Goal: Task Accomplishment & Management: Complete application form

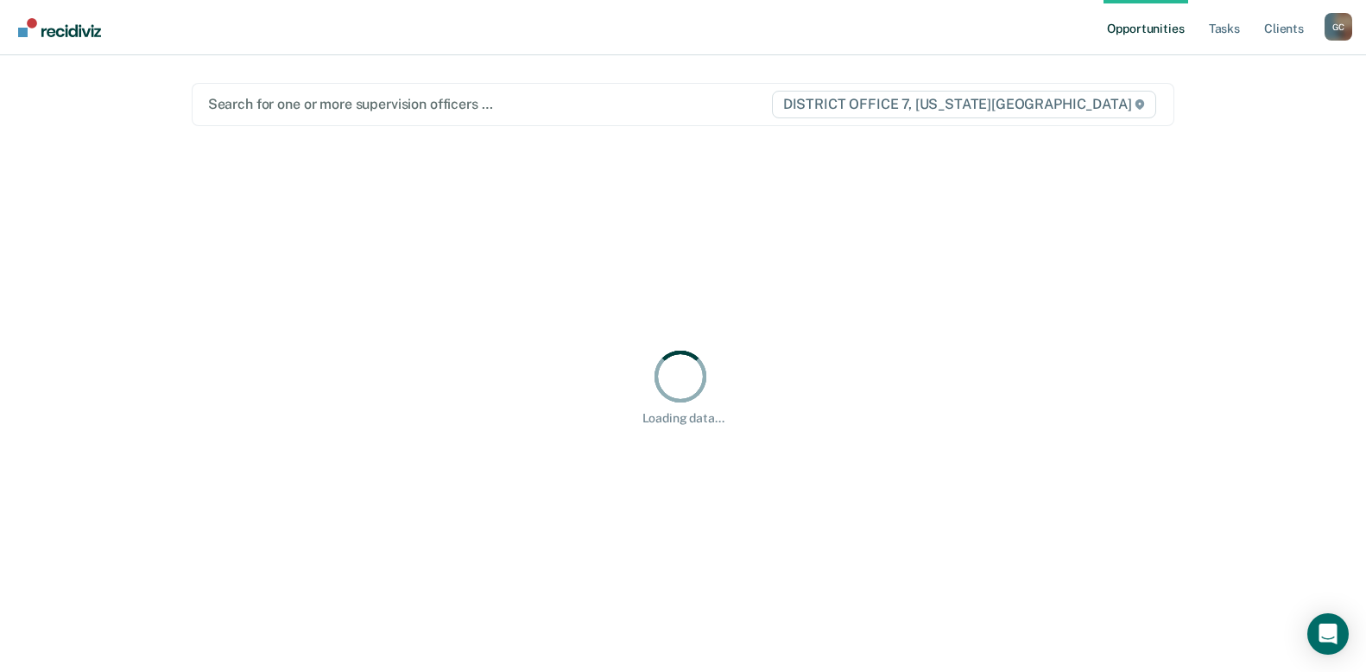
click at [1339, 22] on div "G C" at bounding box center [1339, 27] width 28 height 28
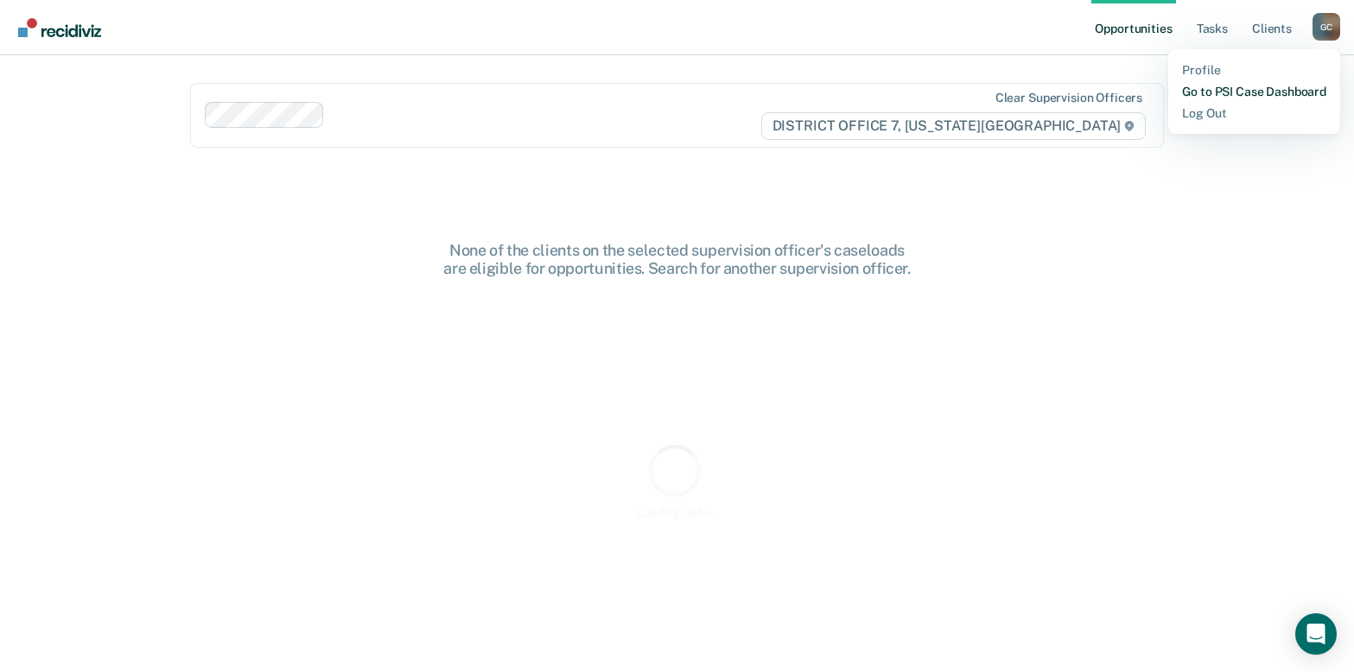
click at [1240, 92] on link "Go to PSI Case Dashboard" at bounding box center [1254, 92] width 144 height 15
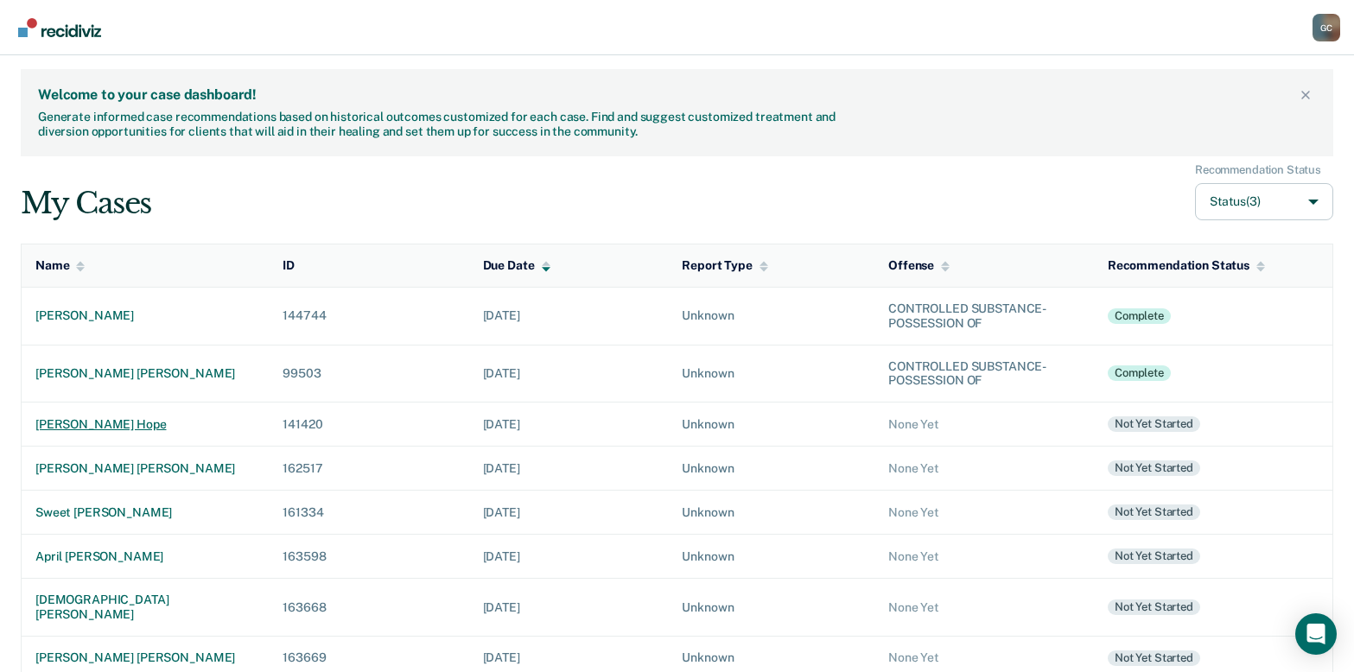
click at [74, 425] on div "[PERSON_NAME] hope" at bounding box center [144, 424] width 219 height 15
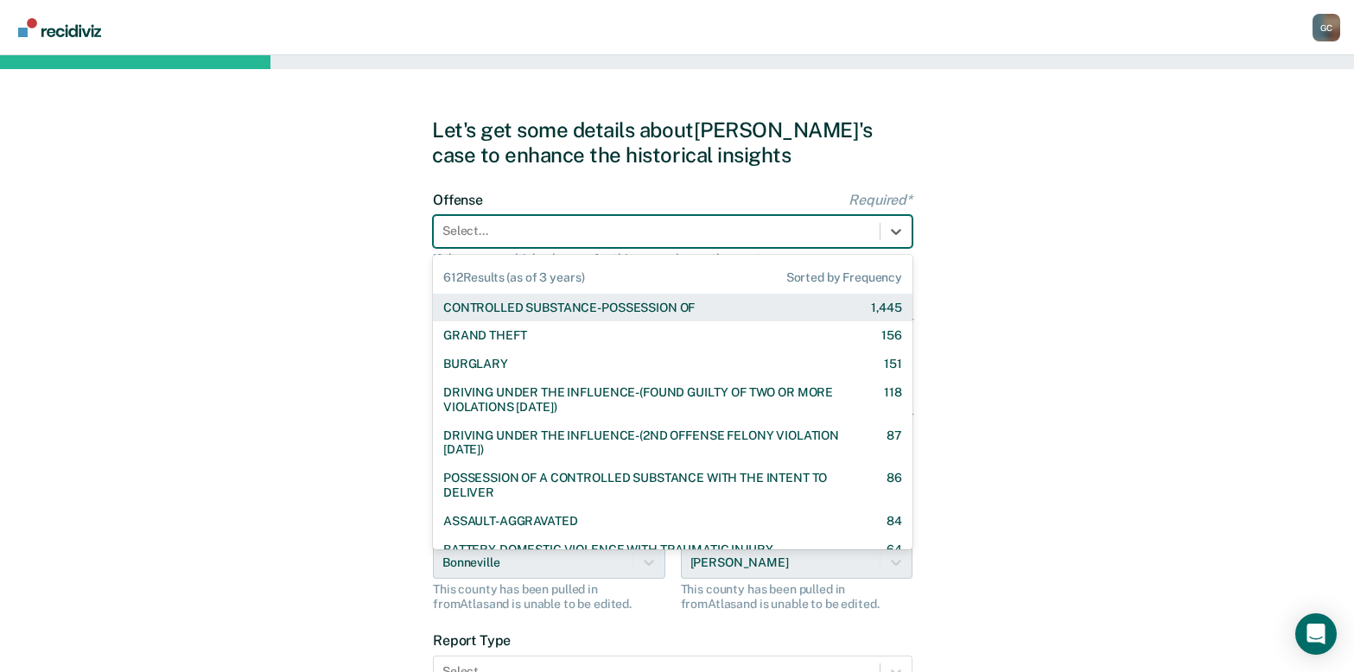
click at [489, 233] on div at bounding box center [656, 231] width 428 height 18
click at [499, 308] on div "CONTROLLED SUBSTANCE-POSSESSION OF" at bounding box center [568, 308] width 251 height 15
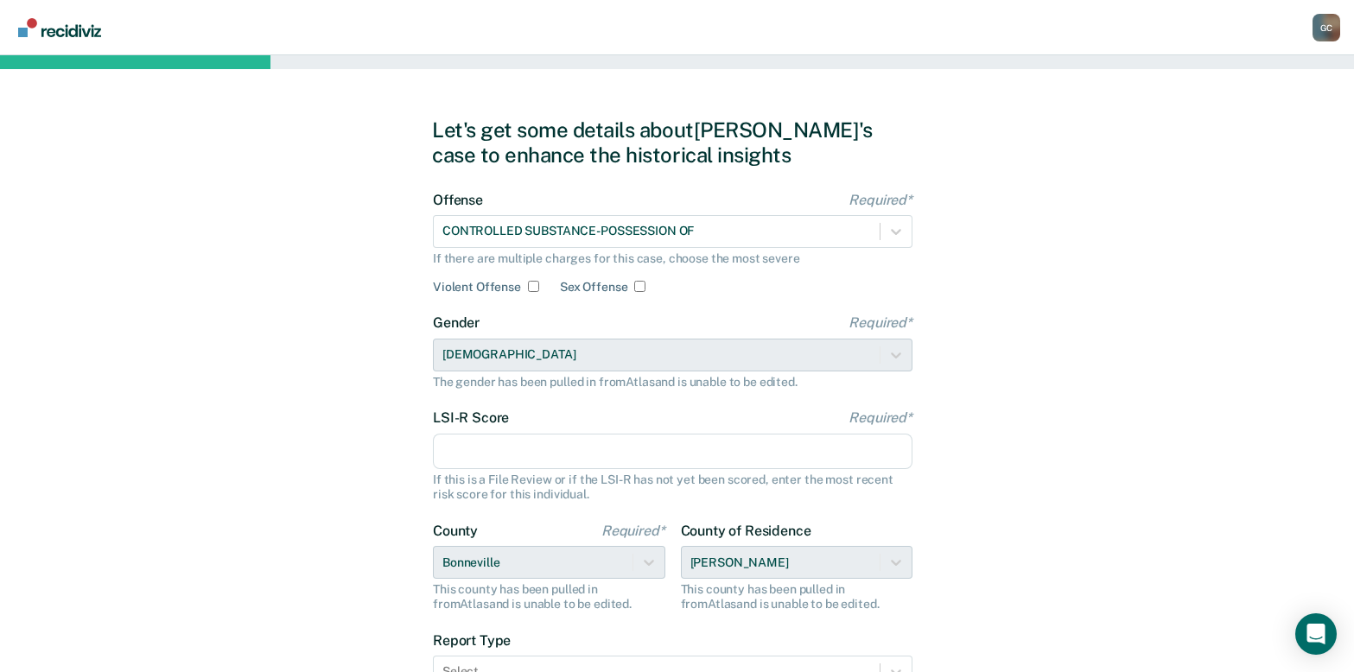
click at [548, 449] on input "LSI-R Score Required*" at bounding box center [672, 452] width 479 height 36
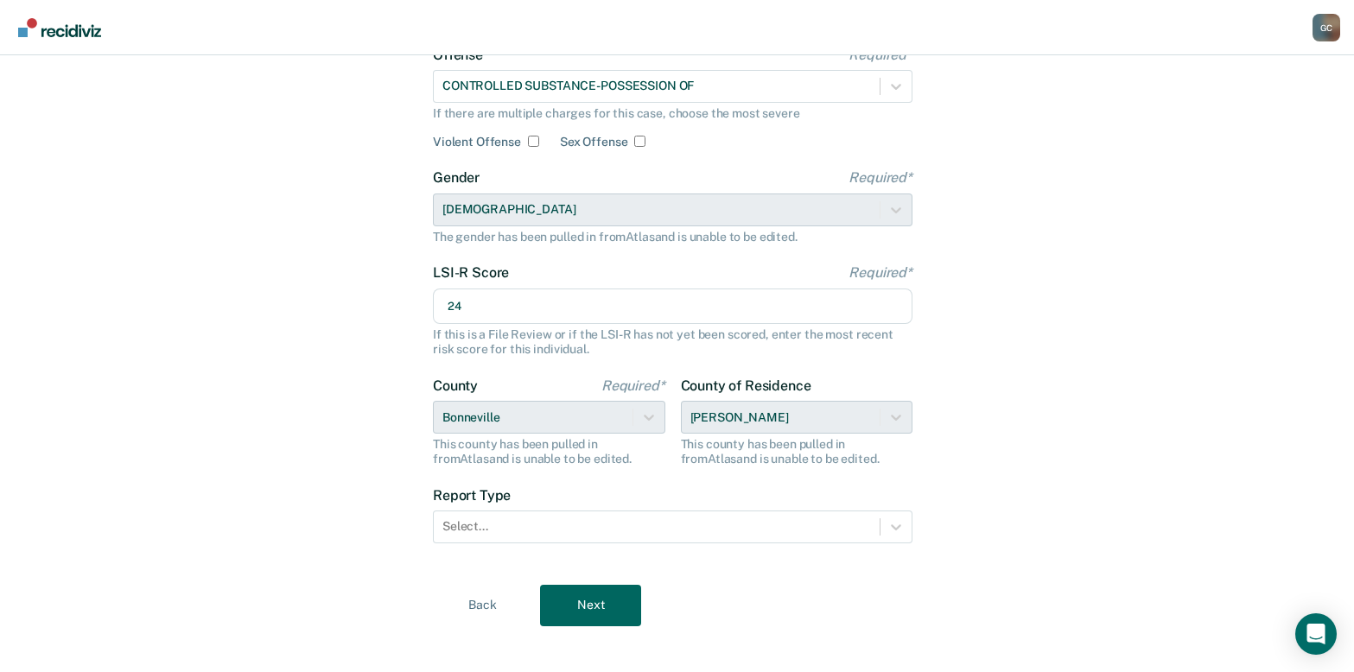
scroll to position [162, 0]
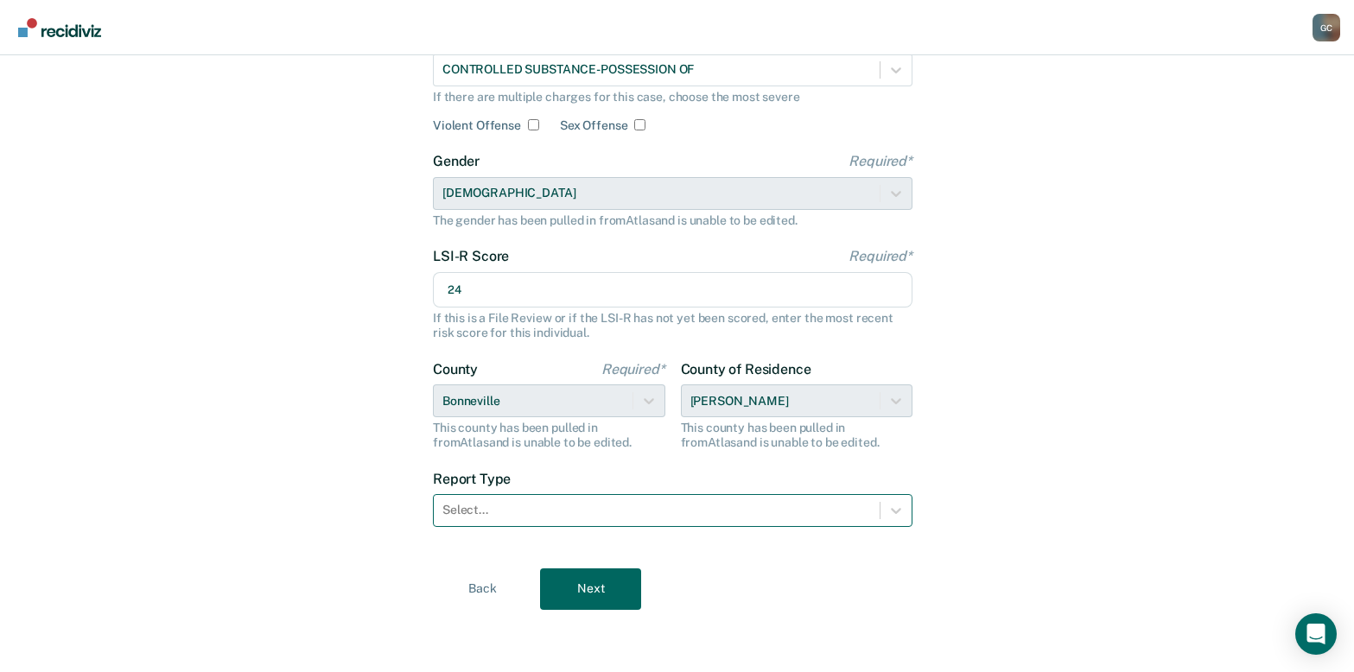
type input "24"
click at [555, 517] on div at bounding box center [656, 510] width 428 height 18
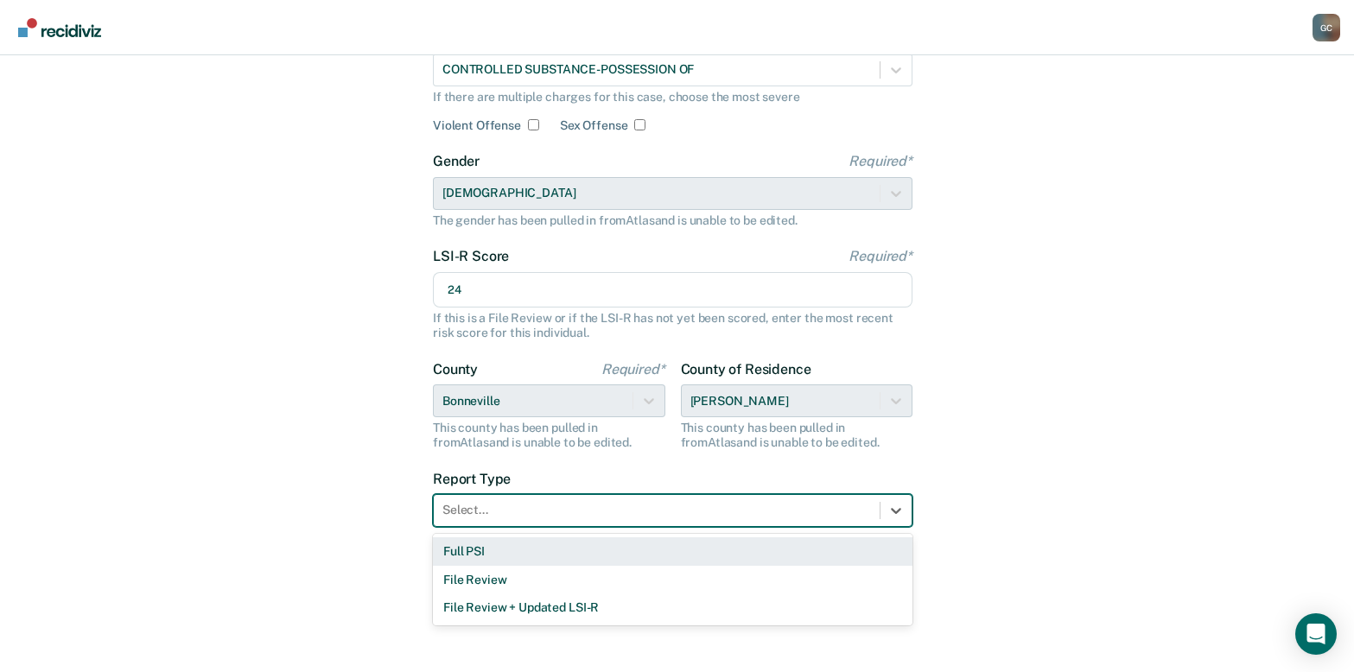
click at [529, 555] on div "Full PSI" at bounding box center [672, 551] width 479 height 29
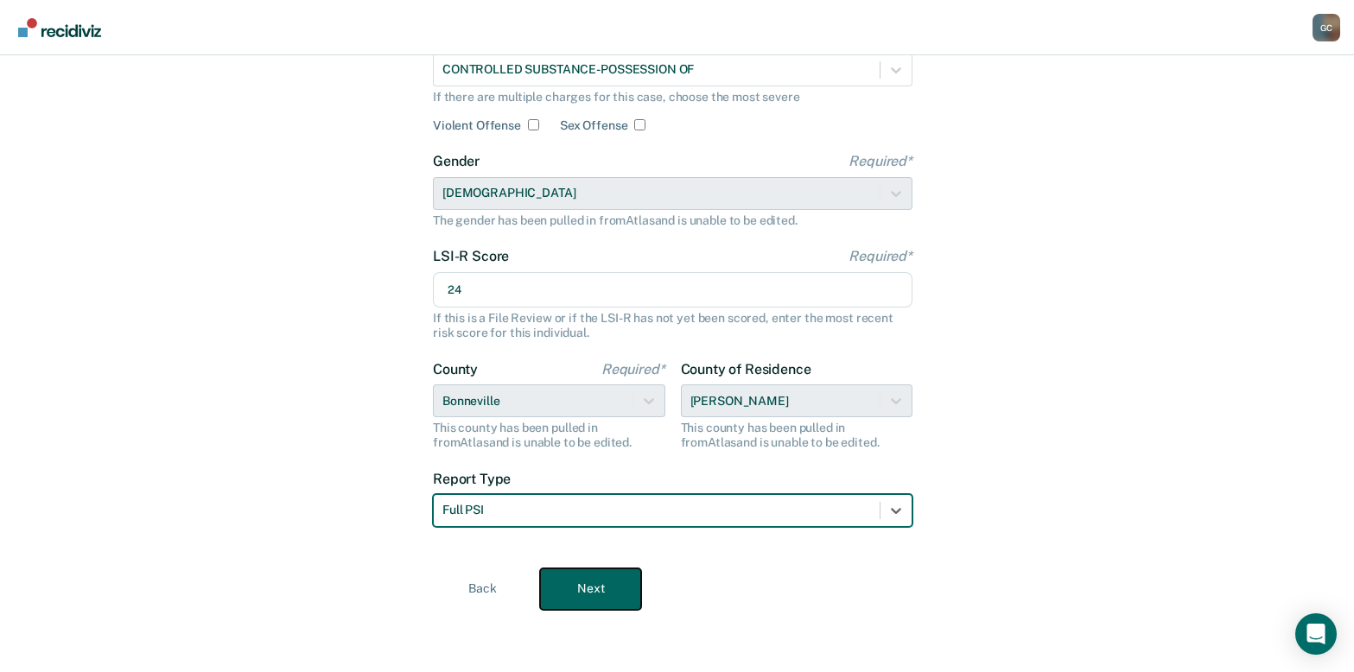
click at [585, 586] on button "Next" at bounding box center [590, 588] width 101 height 41
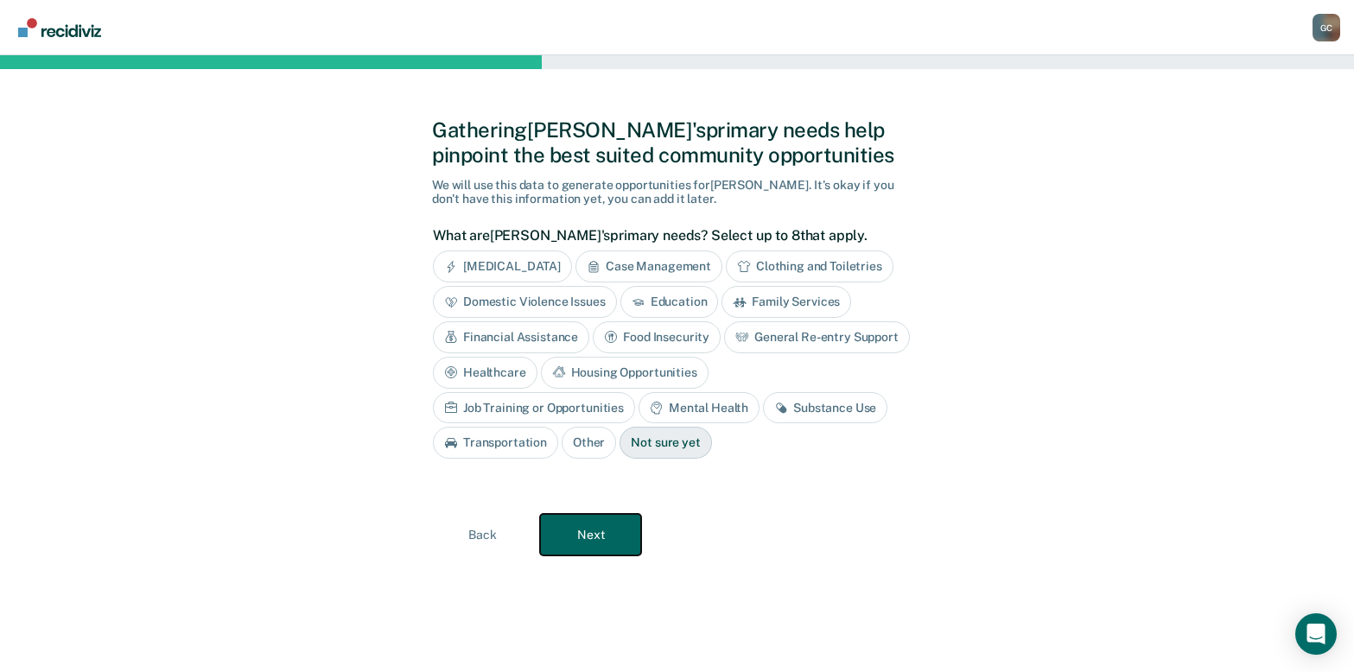
scroll to position [0, 0]
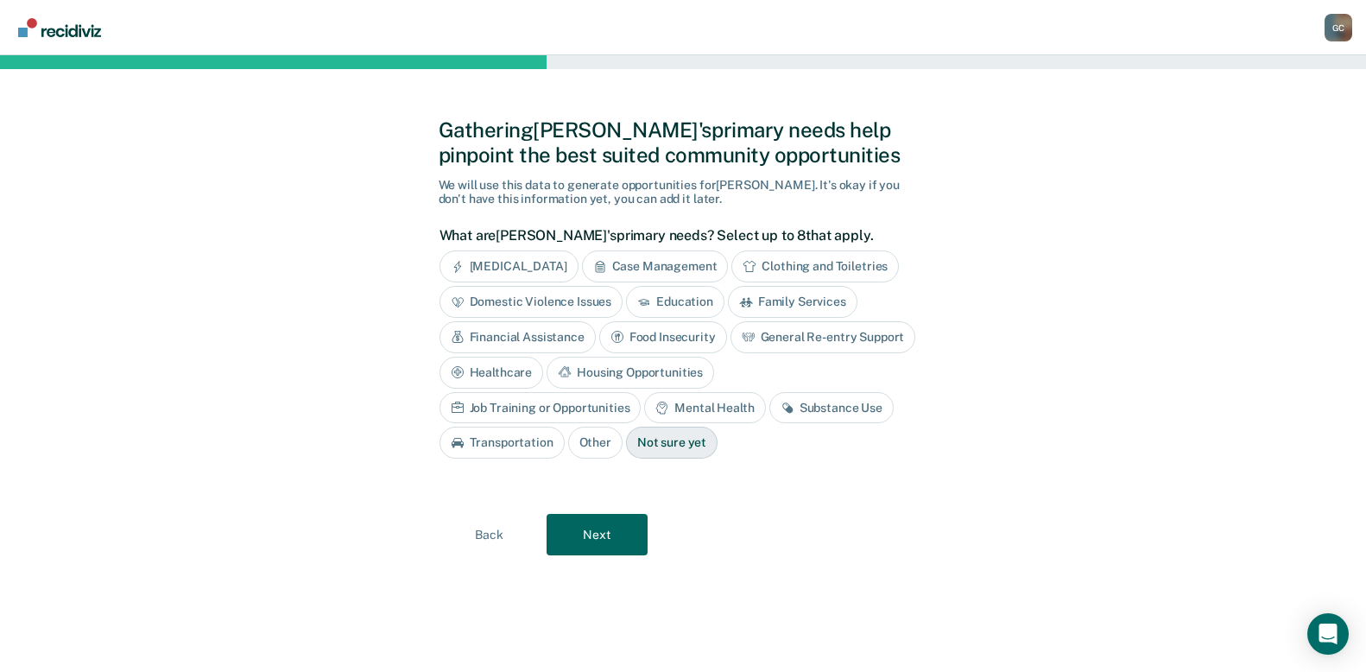
click at [614, 367] on div "Housing Opportunities" at bounding box center [631, 373] width 168 height 32
click at [825, 407] on div "Substance Use" at bounding box center [832, 408] width 124 height 32
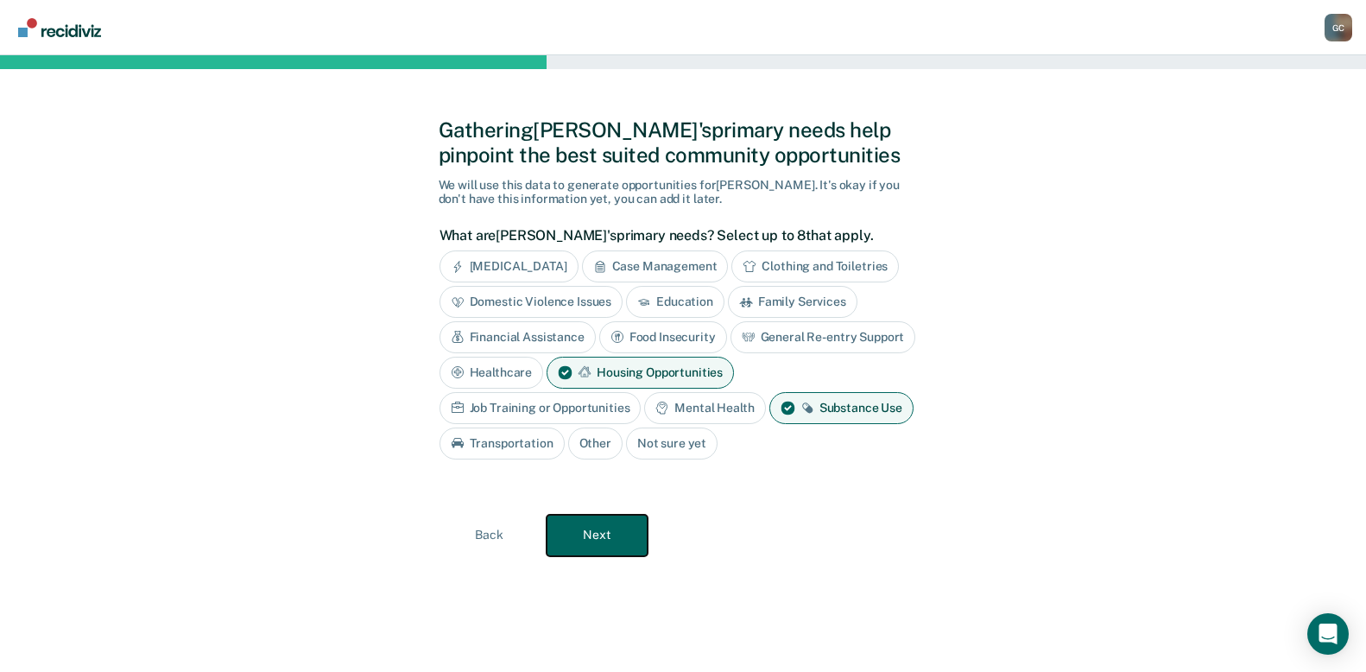
click at [603, 536] on button "Next" at bounding box center [597, 535] width 101 height 41
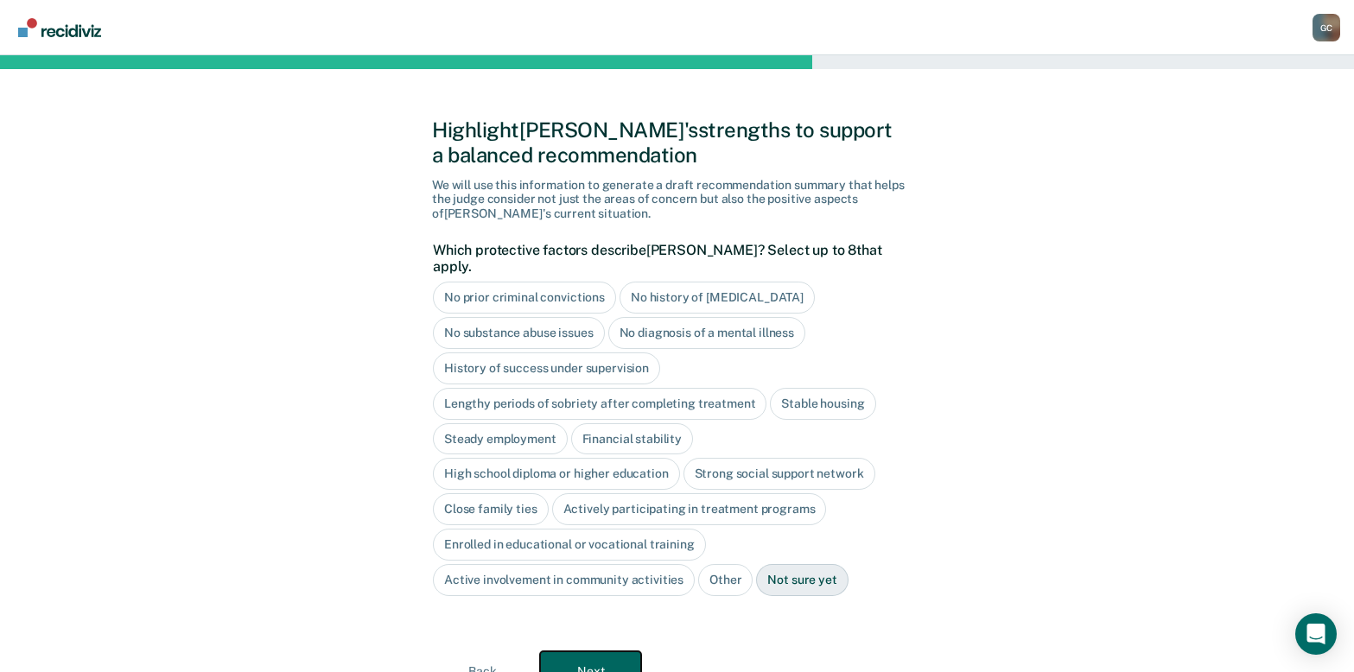
scroll to position [66, 0]
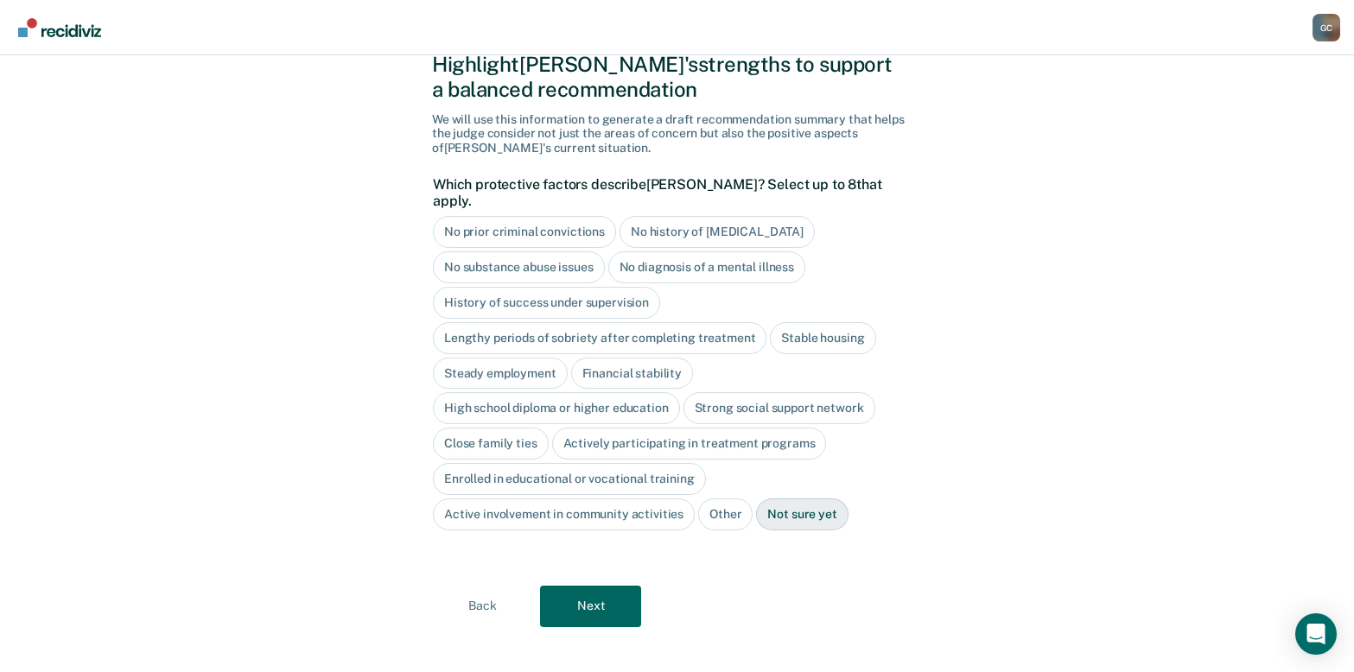
click at [479, 358] on div "Steady employment" at bounding box center [500, 374] width 135 height 32
click at [646, 359] on div "Financial stability" at bounding box center [652, 374] width 122 height 32
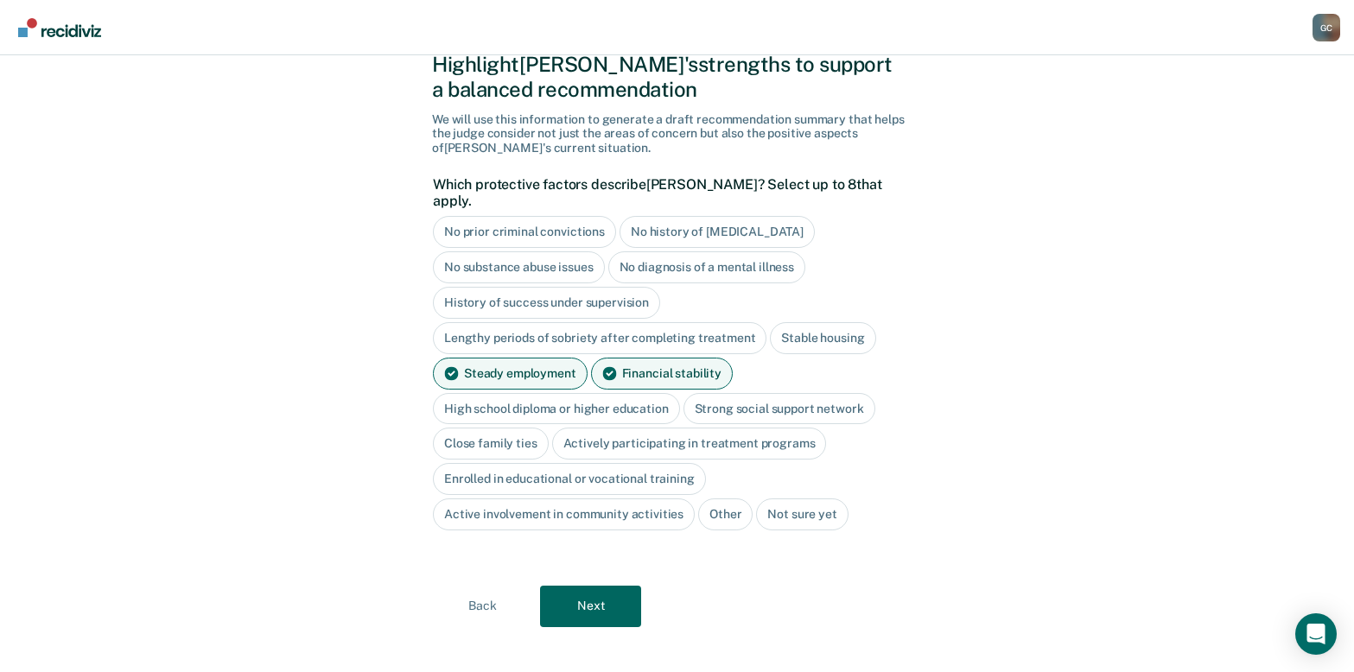
click at [561, 393] on div "High school diploma or higher education" at bounding box center [556, 409] width 247 height 32
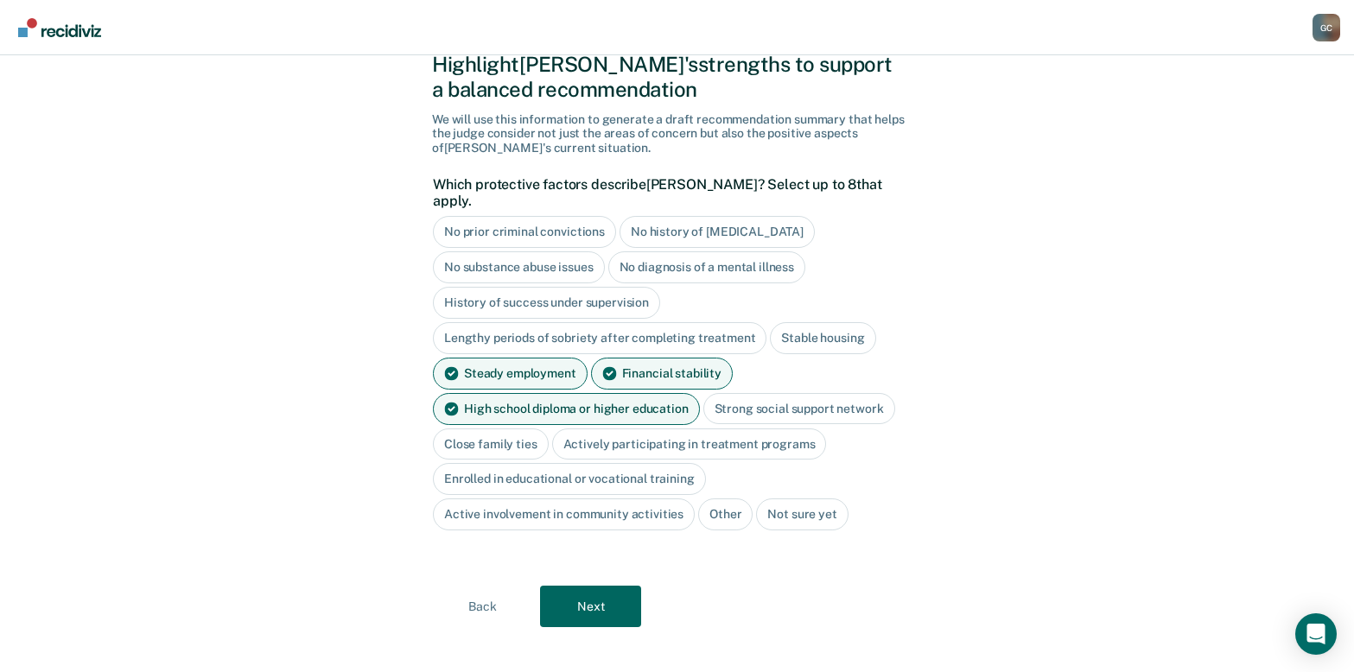
click at [787, 393] on div "Strong social support network" at bounding box center [799, 409] width 192 height 32
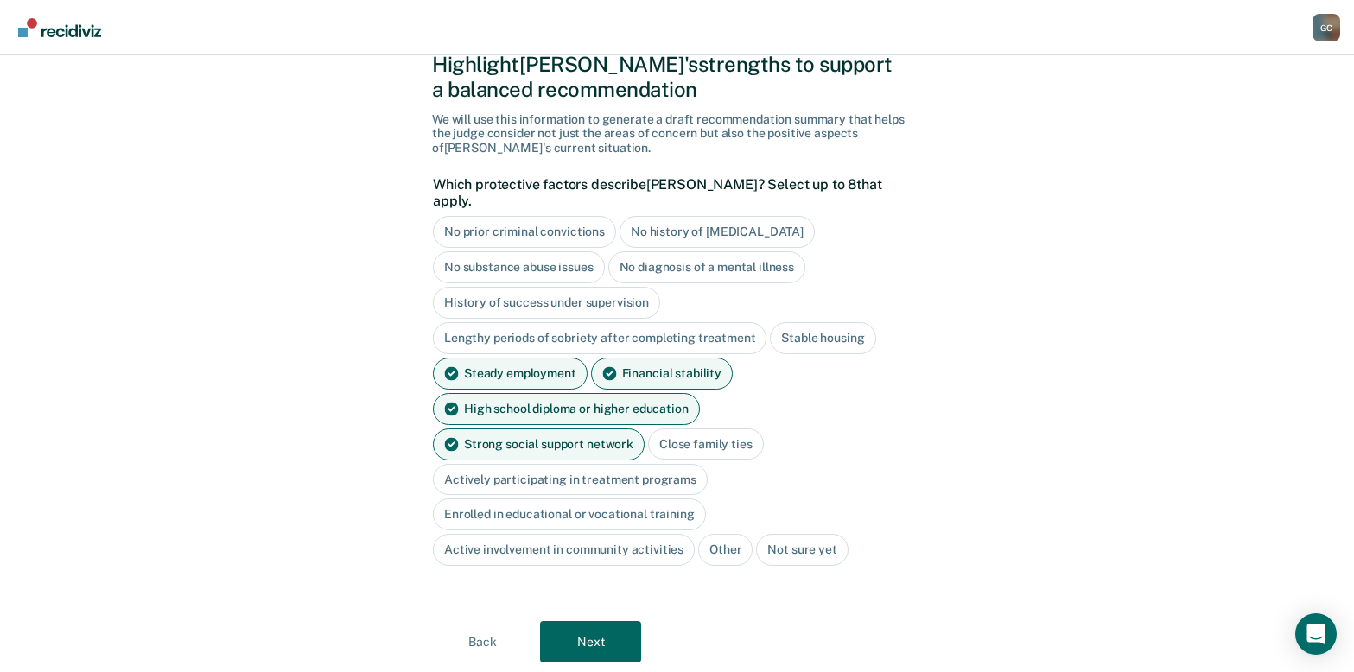
click at [648, 428] on div "Close family ties" at bounding box center [706, 444] width 116 height 32
click at [690, 464] on div "Actively participating in treatment programs" at bounding box center [570, 480] width 275 height 32
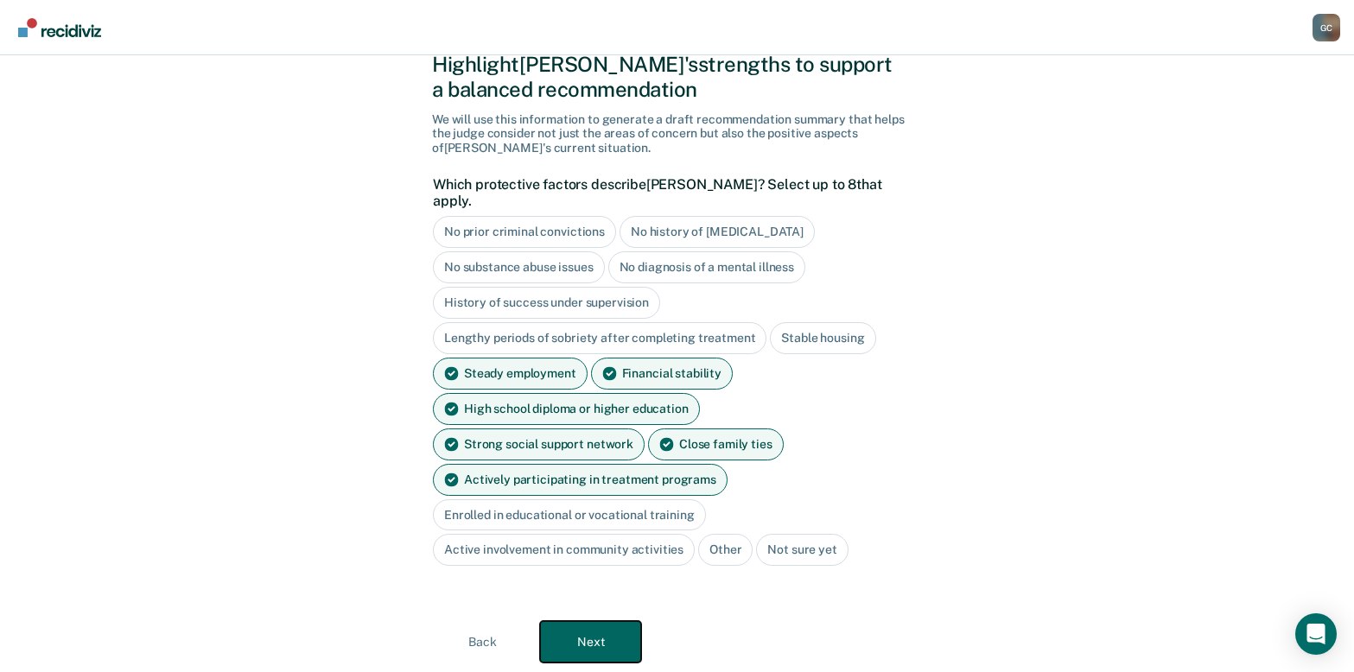
click at [576, 621] on button "Next" at bounding box center [590, 641] width 101 height 41
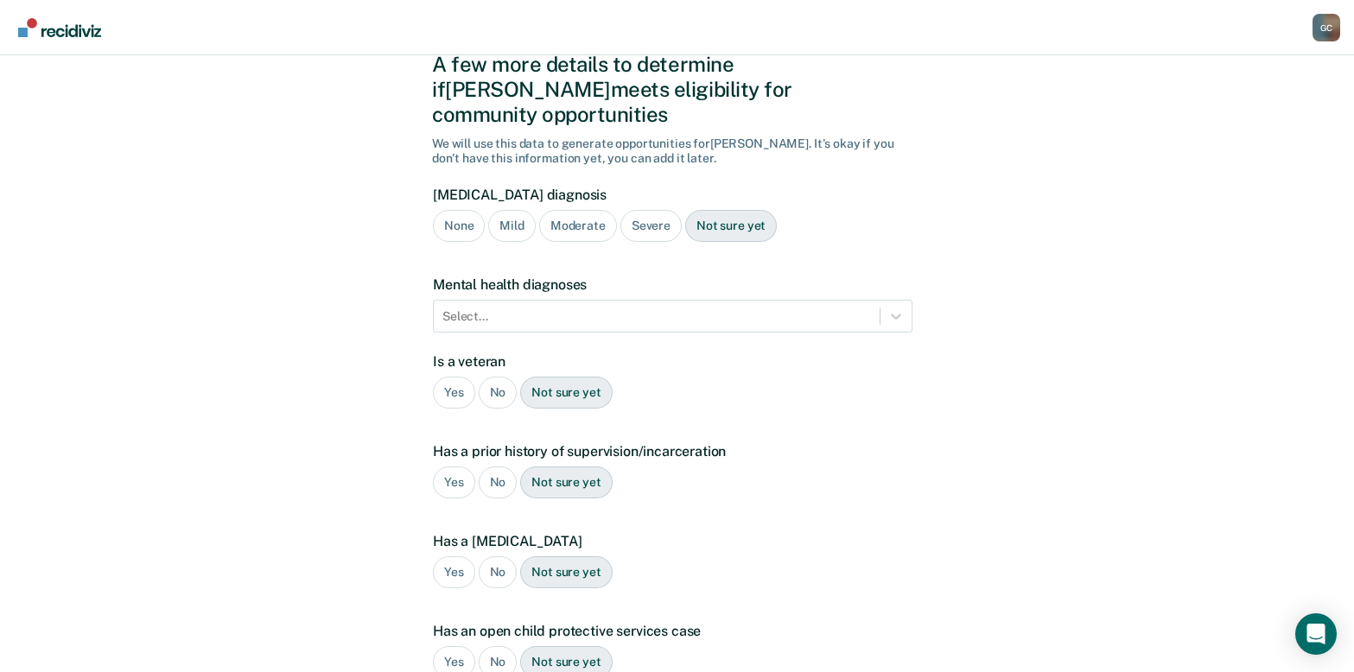
click at [659, 210] on div "Severe" at bounding box center [650, 226] width 61 height 32
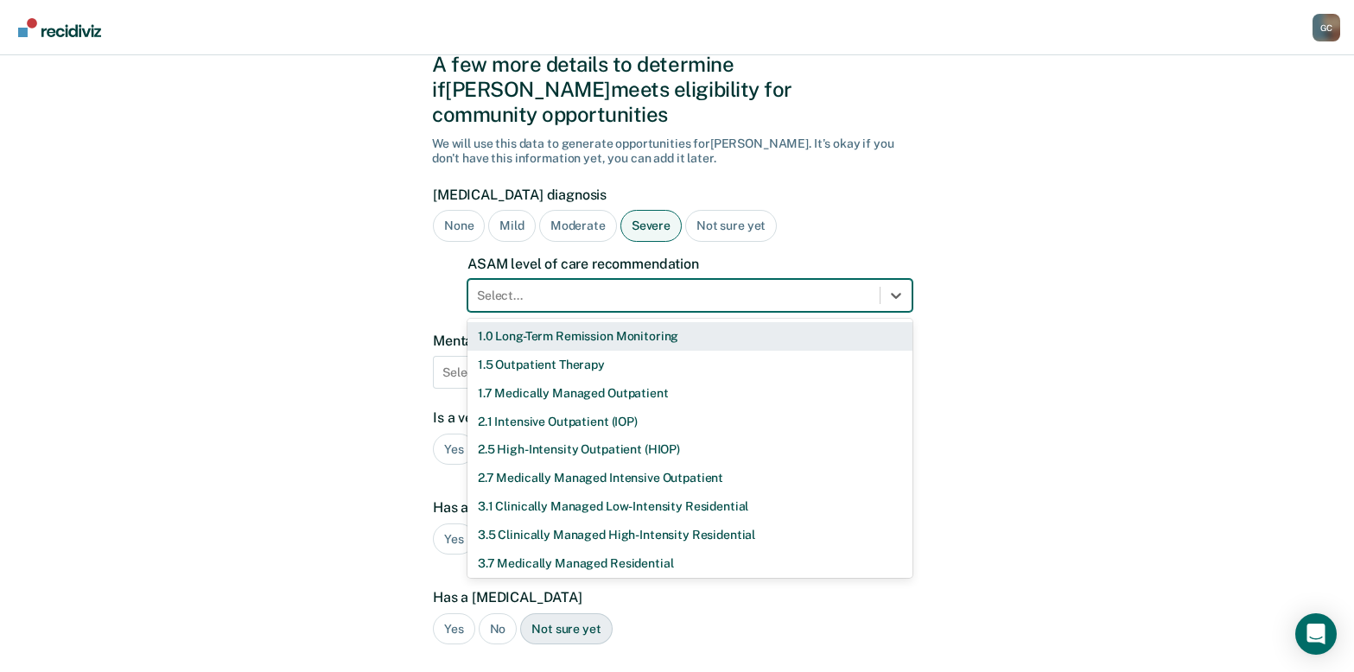
click at [631, 287] on div at bounding box center [674, 296] width 394 height 18
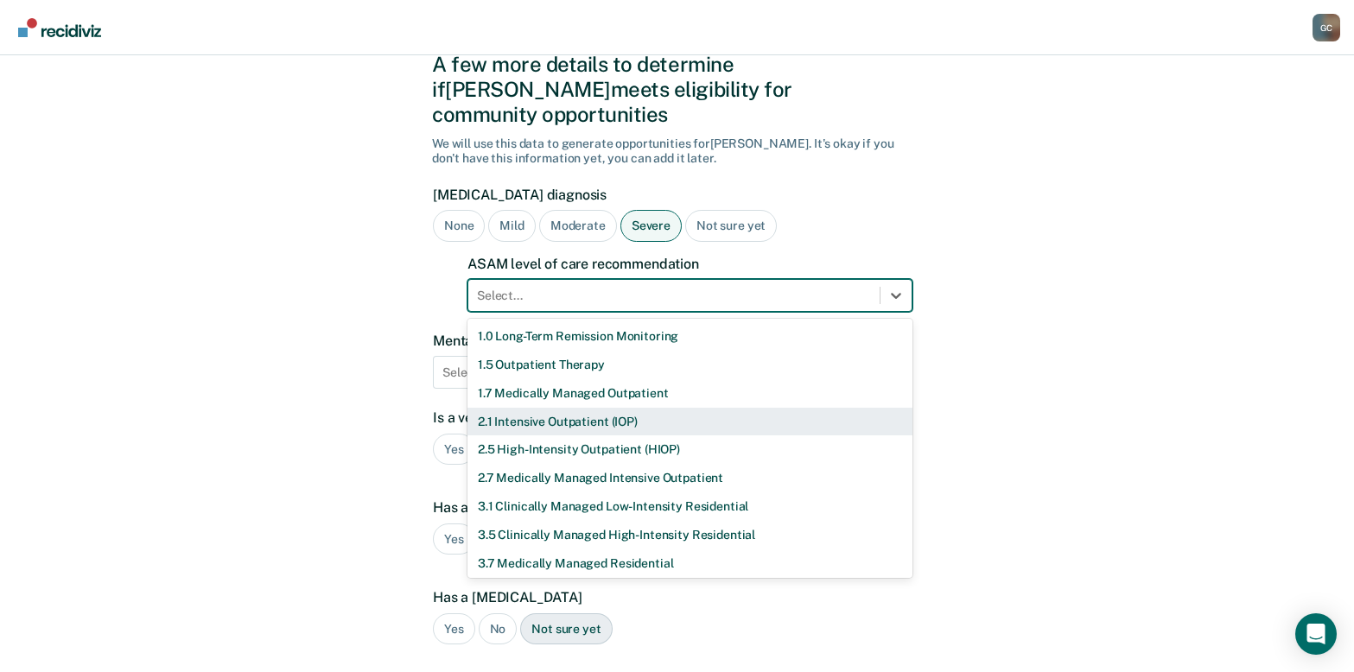
click at [622, 408] on div "2.1 Intensive Outpatient (IOP)" at bounding box center [689, 422] width 445 height 29
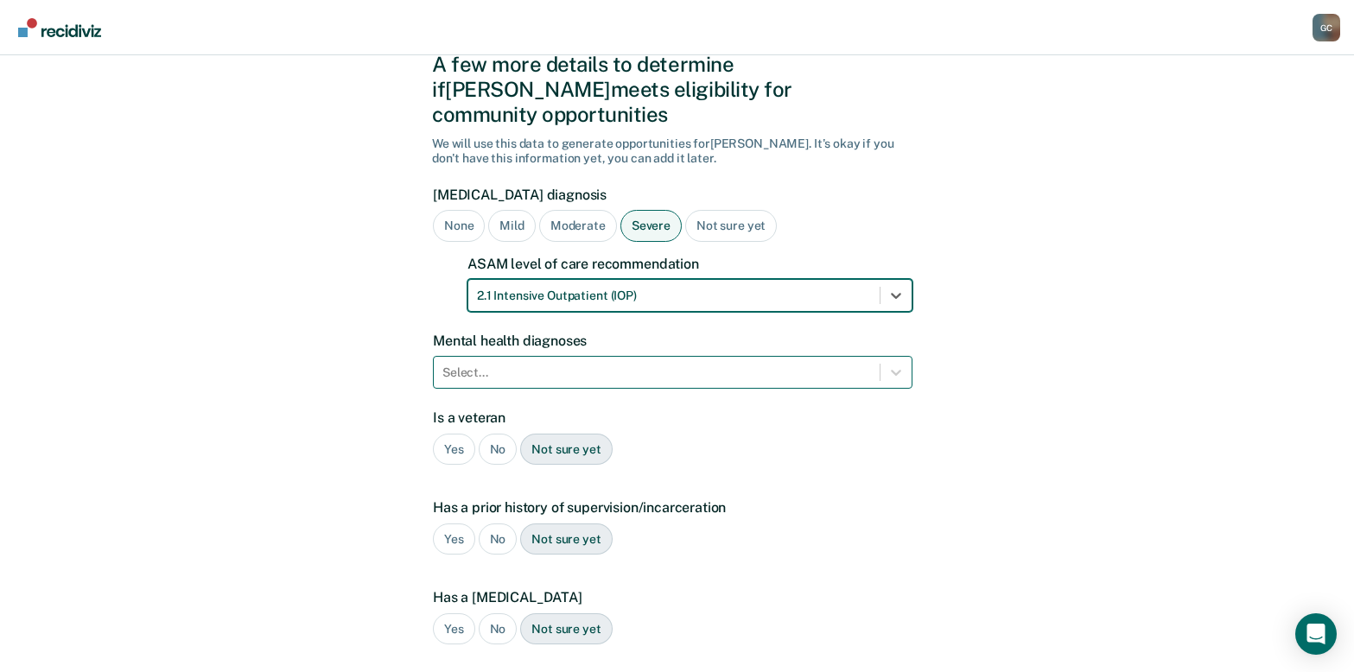
click at [543, 364] on div at bounding box center [656, 373] width 428 height 18
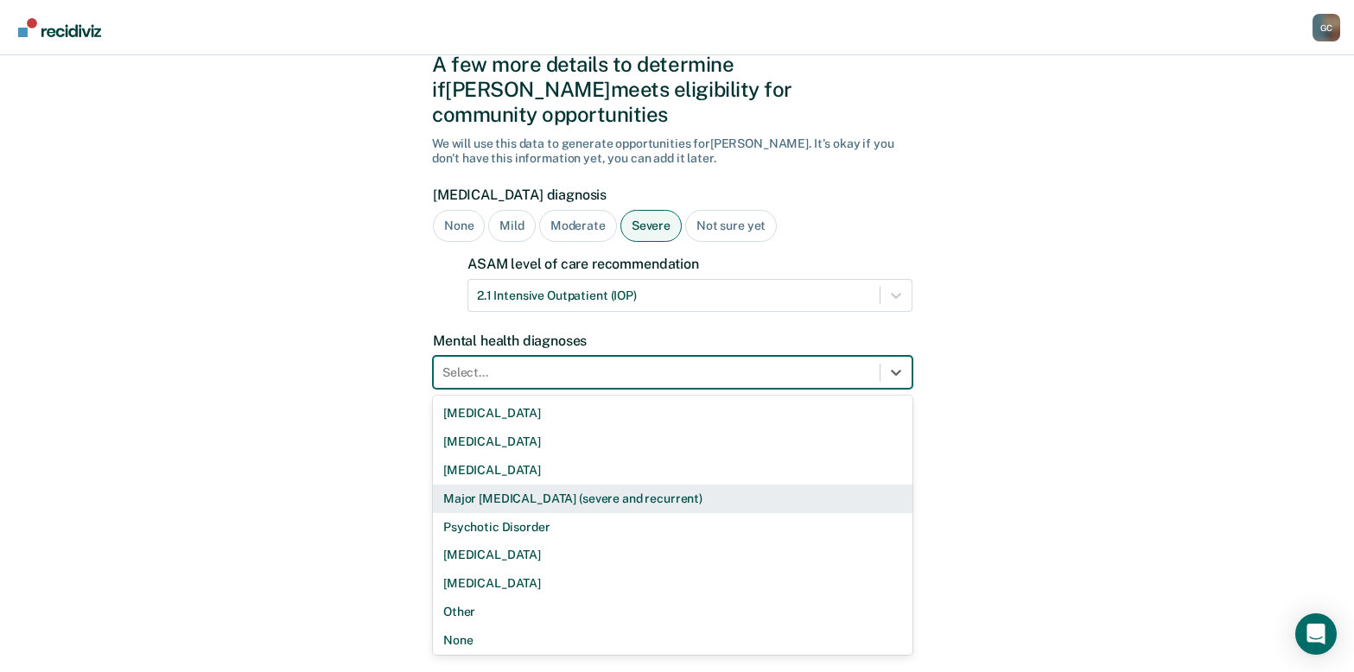
click at [580, 485] on div "Major [MEDICAL_DATA] (severe and recurrent)" at bounding box center [672, 499] width 479 height 29
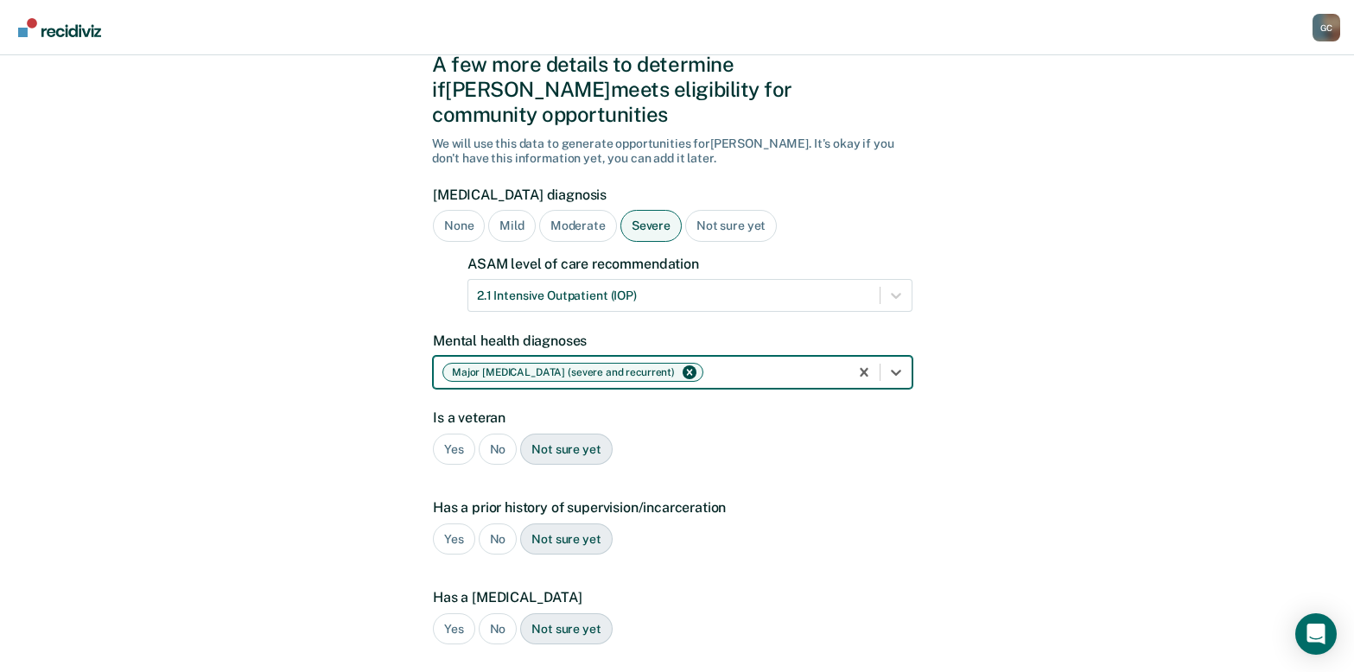
click at [502, 434] on div "No" at bounding box center [498, 450] width 39 height 32
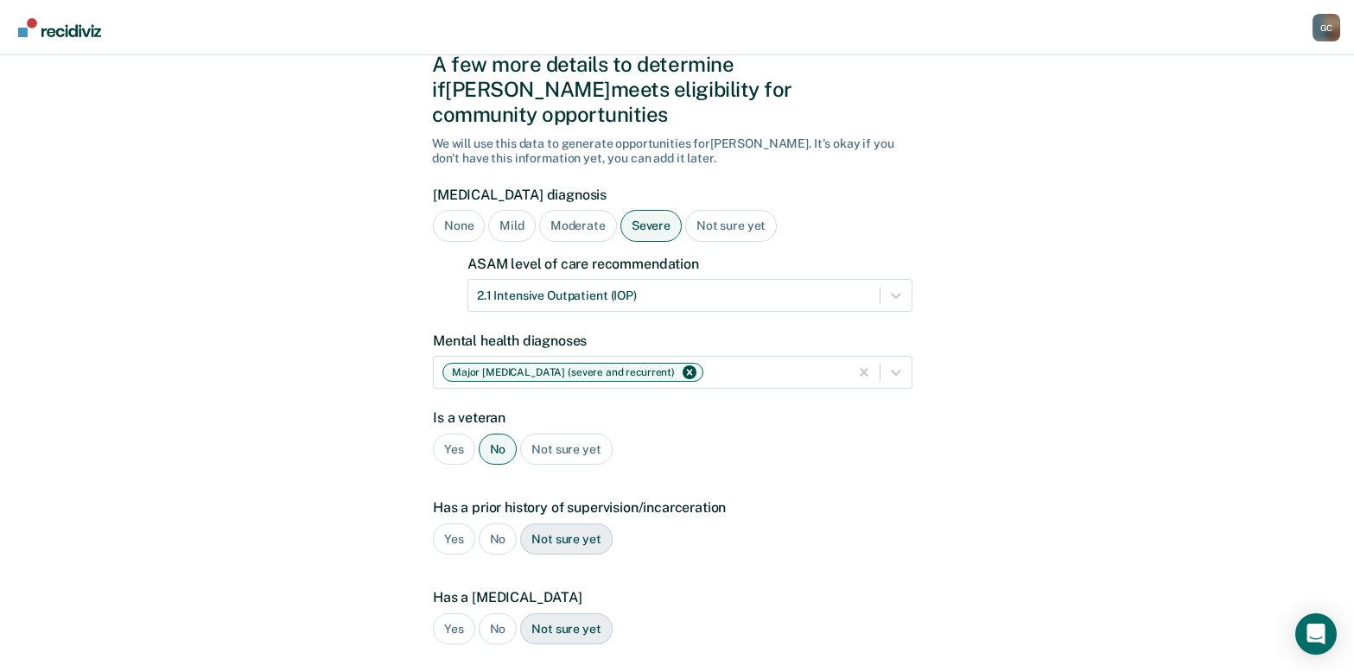
click at [453, 523] on div "Yes" at bounding box center [454, 539] width 42 height 32
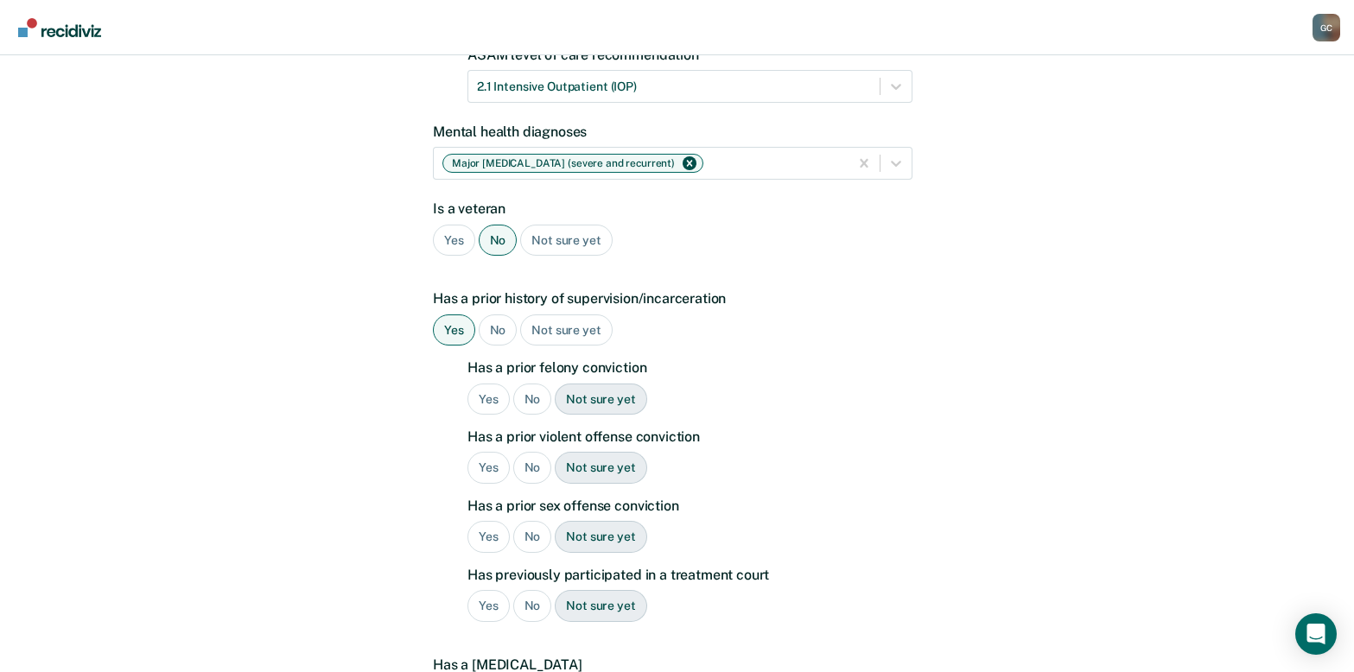
scroll to position [325, 0]
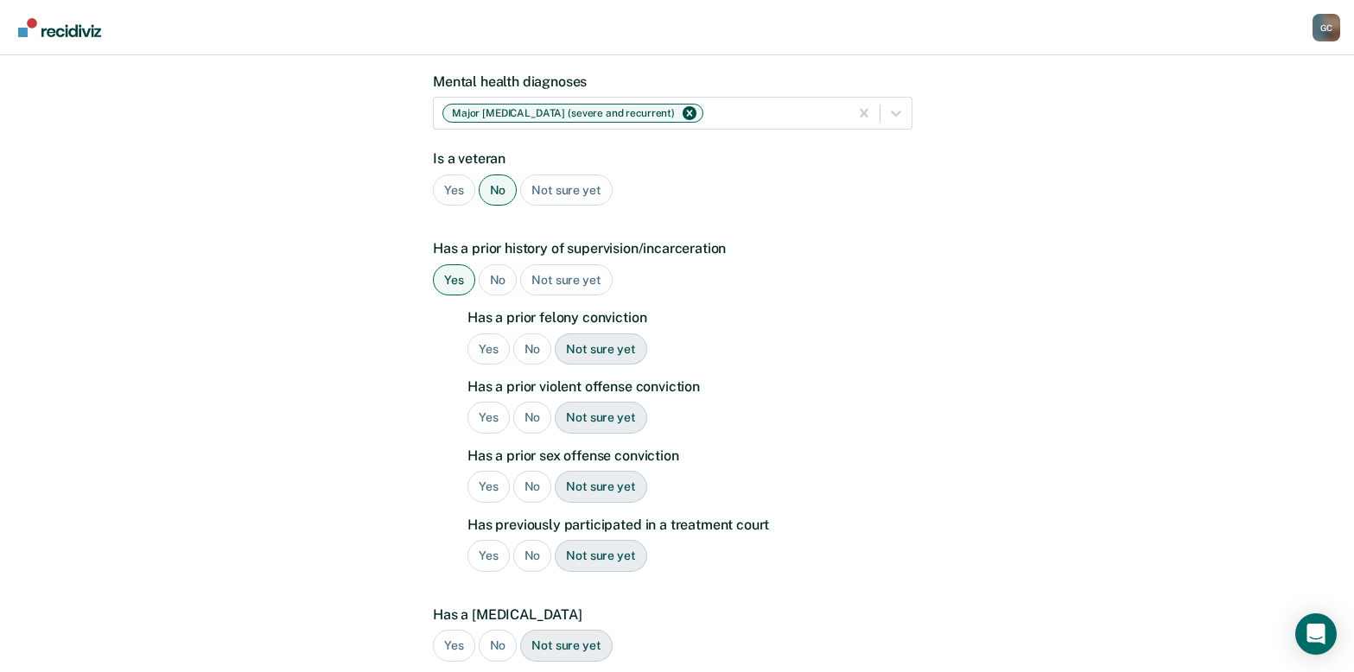
click at [475, 333] on div "Yes" at bounding box center [488, 349] width 42 height 32
click at [530, 402] on div "No" at bounding box center [532, 418] width 39 height 32
click at [532, 471] on div "No" at bounding box center [532, 487] width 39 height 32
click at [491, 540] on div "Yes" at bounding box center [488, 556] width 42 height 32
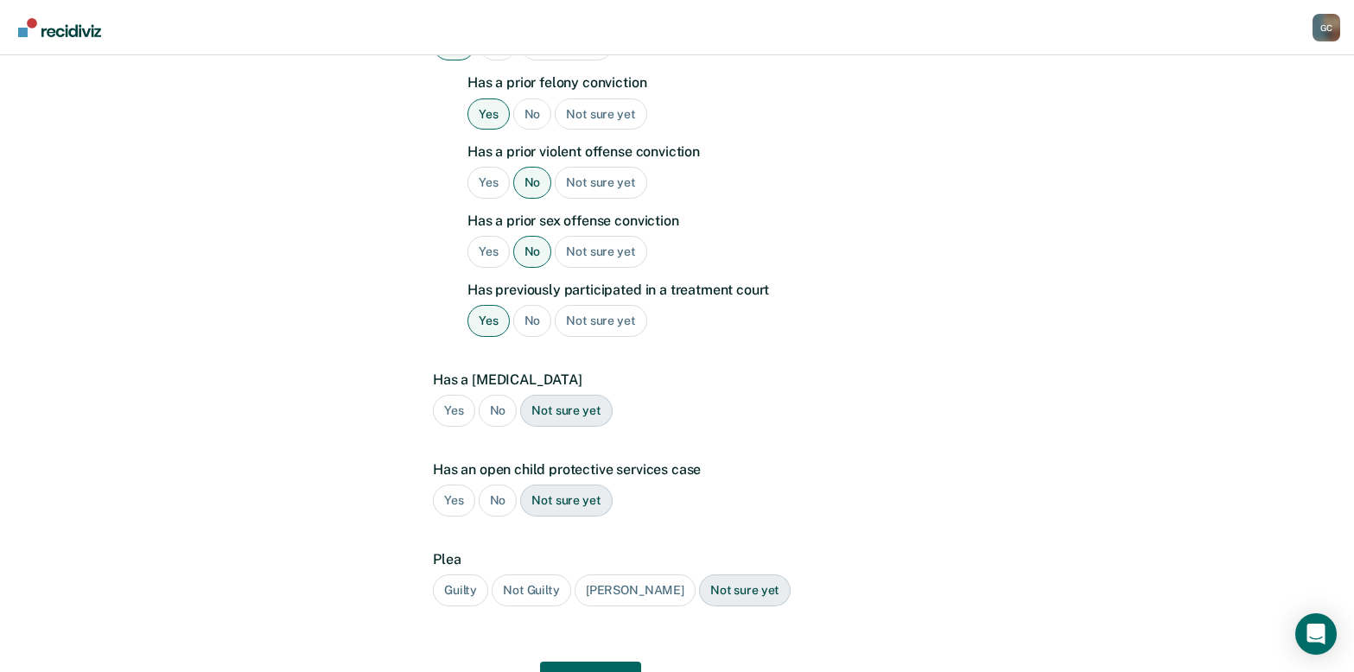
scroll to position [584, 0]
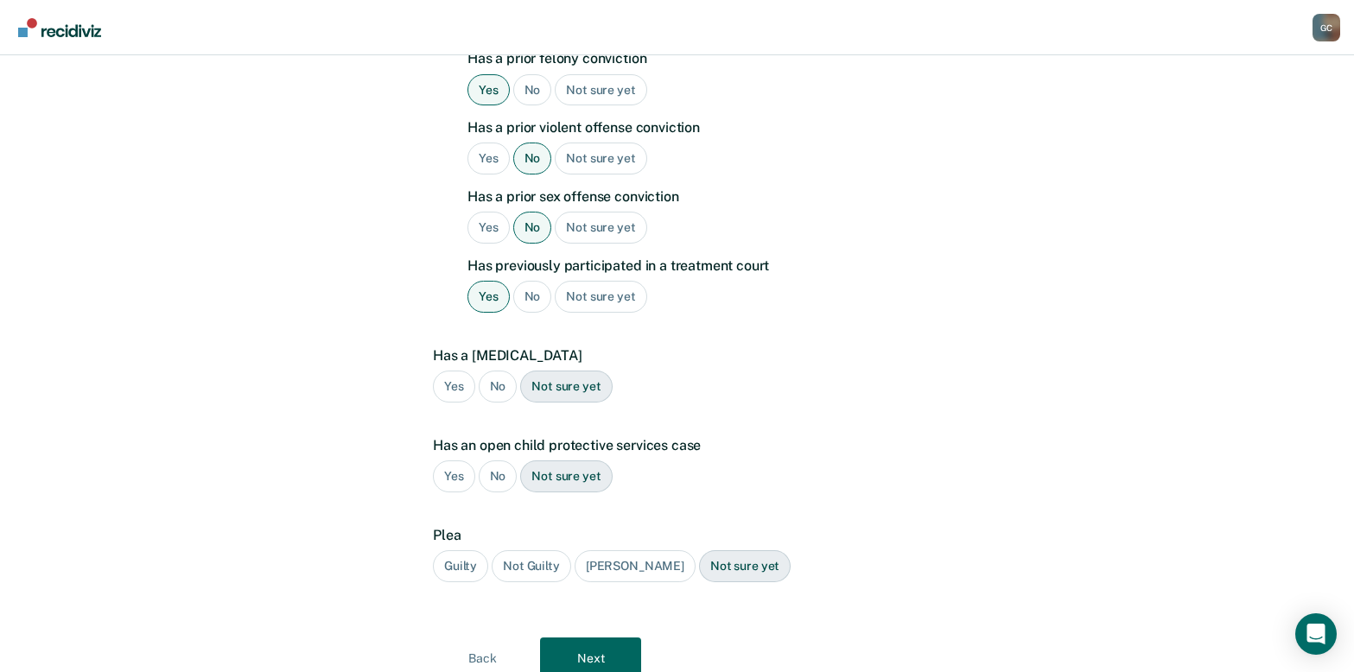
click at [498, 371] on div "No" at bounding box center [498, 387] width 39 height 32
click at [497, 460] on div "No" at bounding box center [498, 476] width 39 height 32
click at [447, 550] on div "Guilty" at bounding box center [460, 566] width 55 height 32
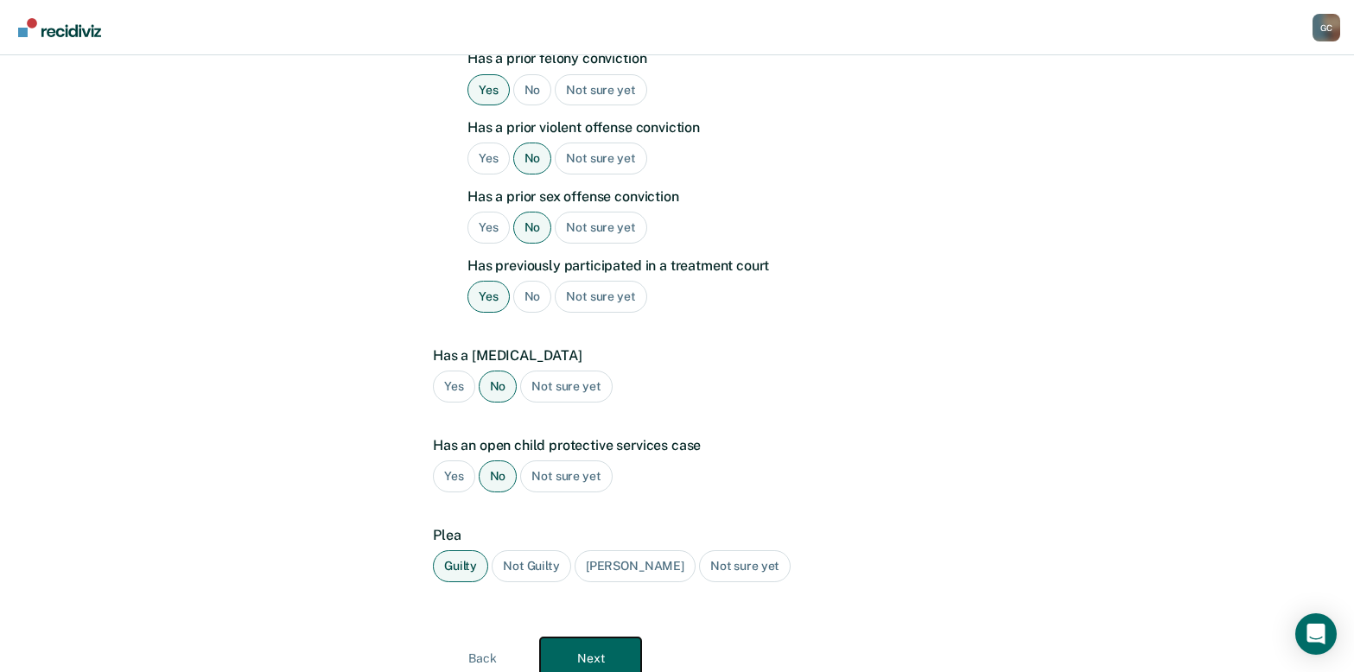
click at [578, 637] on button "Next" at bounding box center [590, 657] width 101 height 41
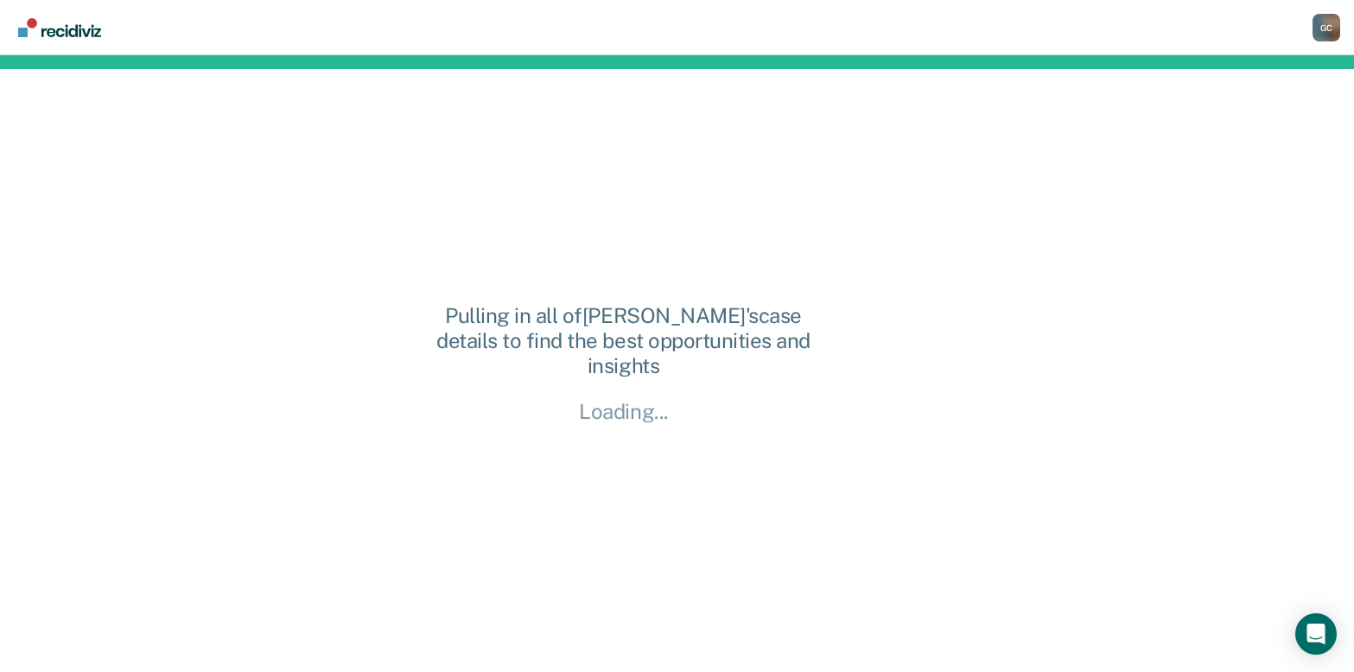
scroll to position [0, 0]
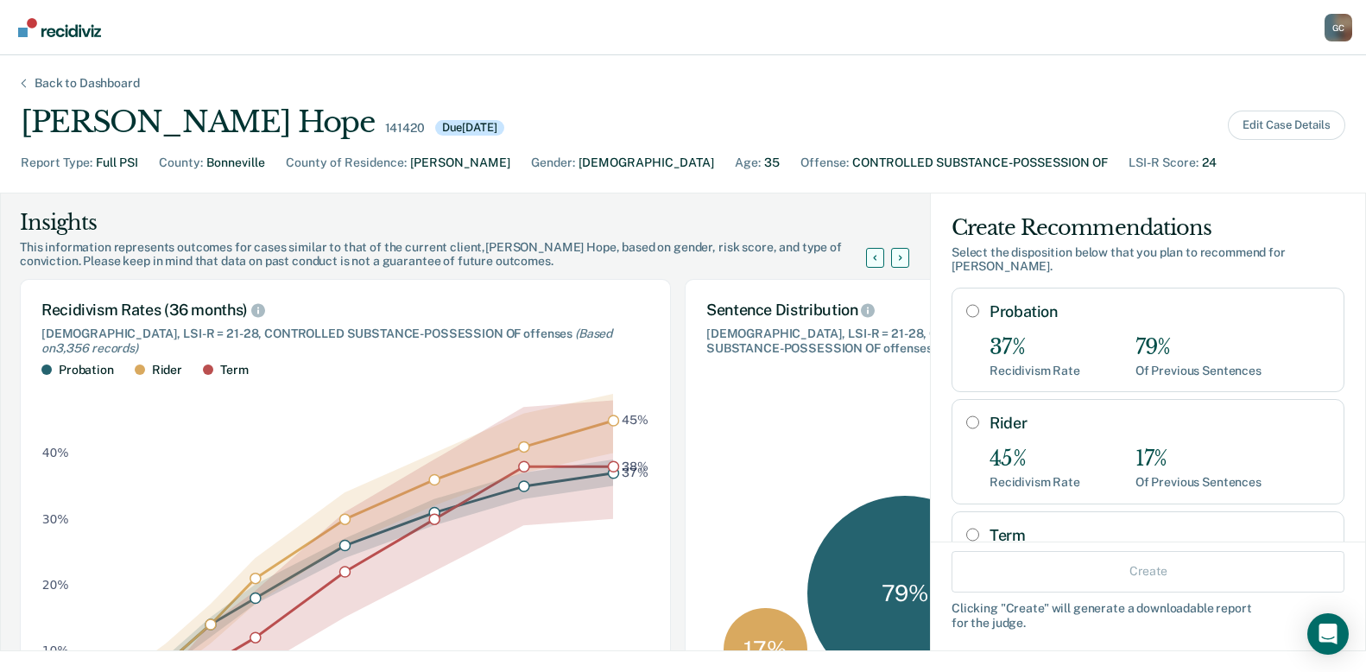
click at [967, 304] on input "Probation" at bounding box center [973, 311] width 13 height 14
radio input "true"
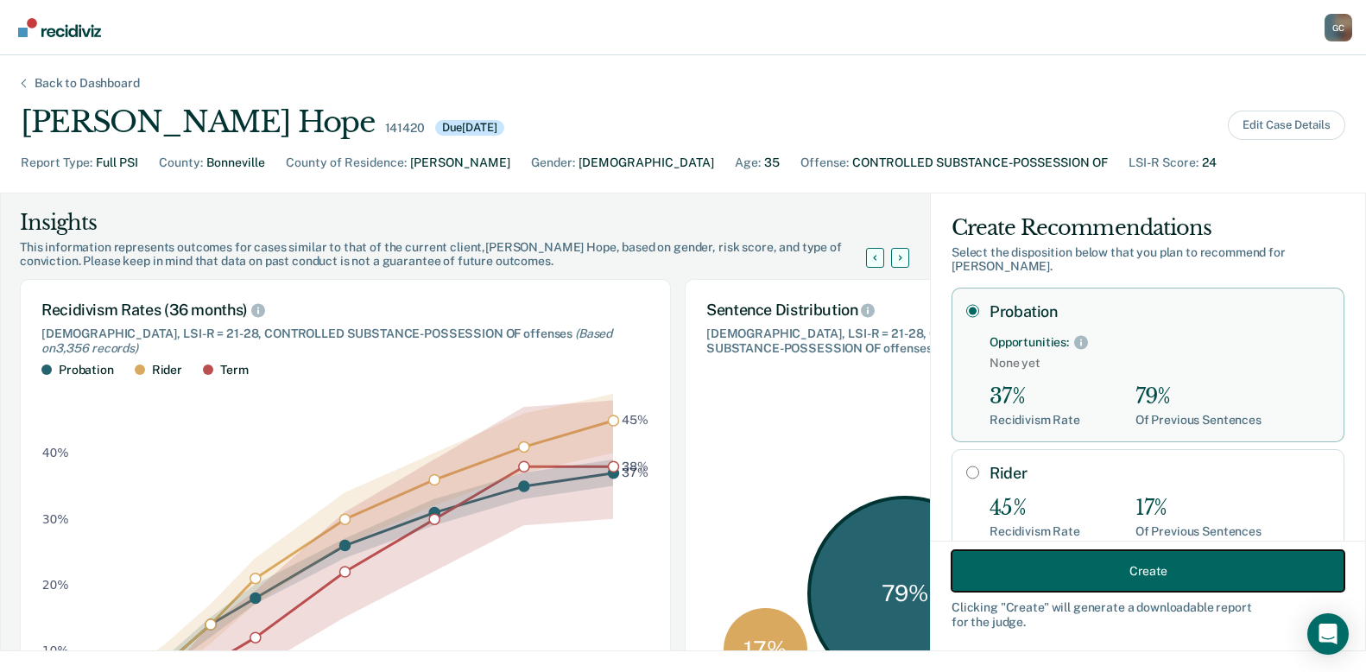
click at [1063, 565] on button "Create" at bounding box center [1148, 570] width 393 height 41
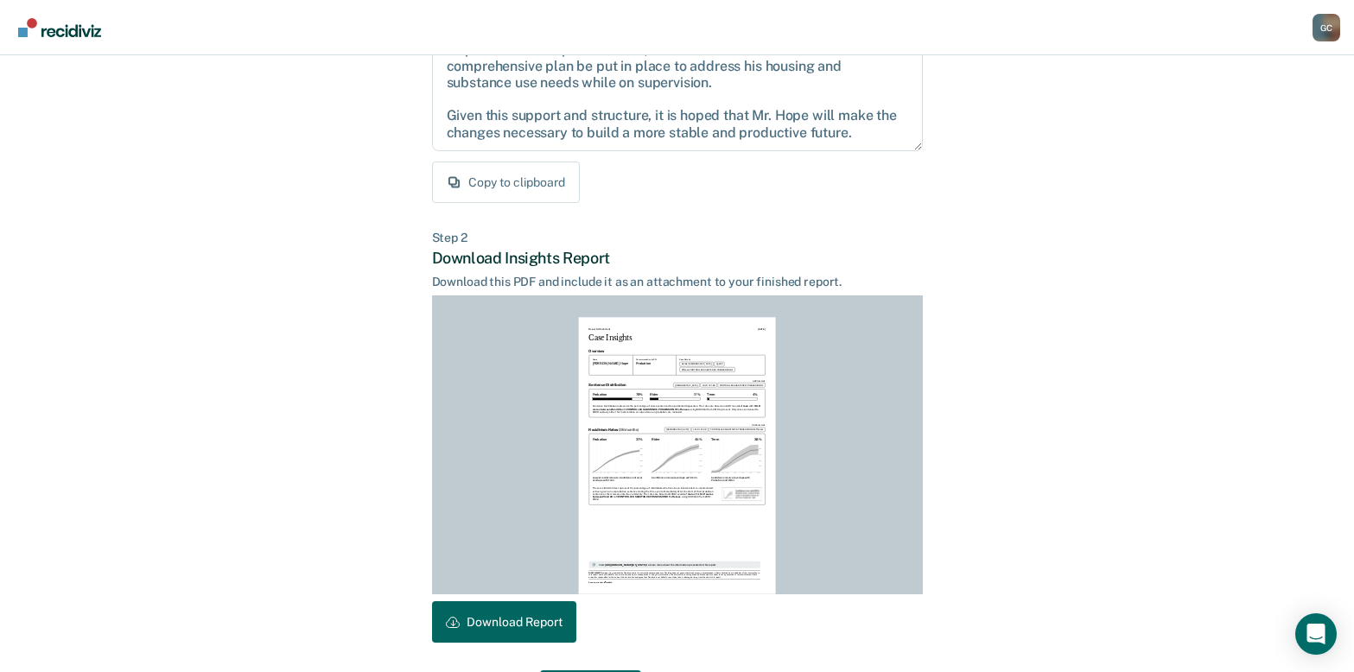
scroll to position [313, 0]
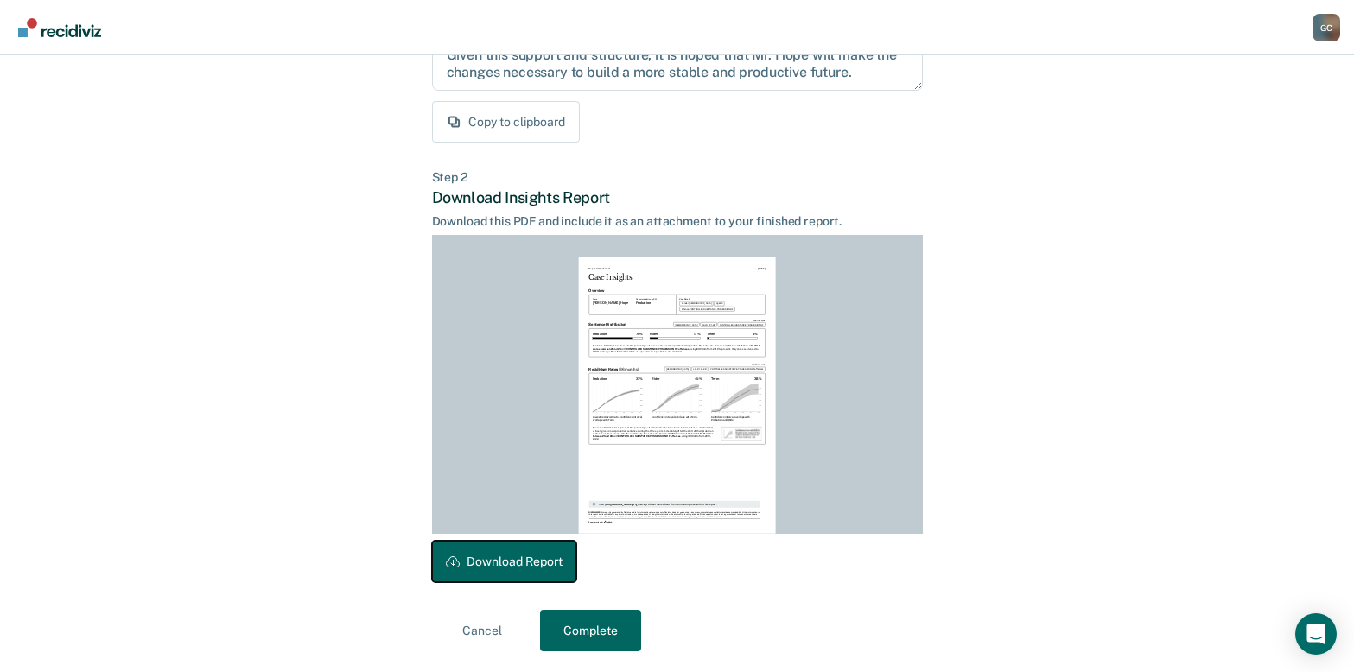
click at [516, 561] on button "Download Report" at bounding box center [504, 561] width 144 height 41
click at [595, 635] on button "Complete" at bounding box center [590, 630] width 101 height 41
